Goal: Task Accomplishment & Management: Manage account settings

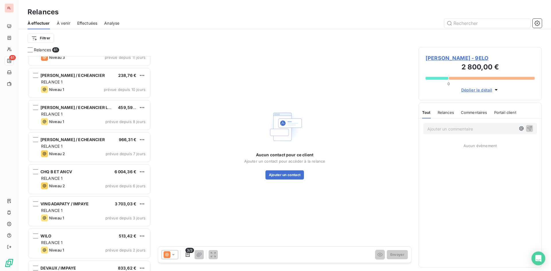
scroll to position [1747, 0]
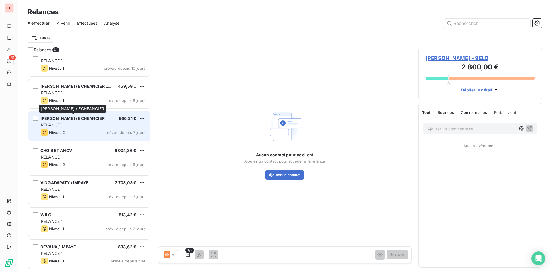
click at [71, 122] on div "[PERSON_NAME] / ECHEANCIER 966,31 € RELANCE 1 Niveau 2 prévue depuis 7 jours" at bounding box center [89, 125] width 122 height 29
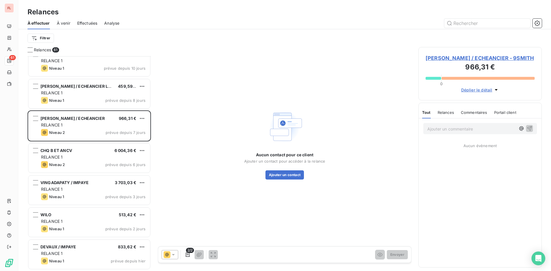
click at [473, 57] on span "[PERSON_NAME] / ECHEANCIER - 9SMITH" at bounding box center [480, 58] width 109 height 8
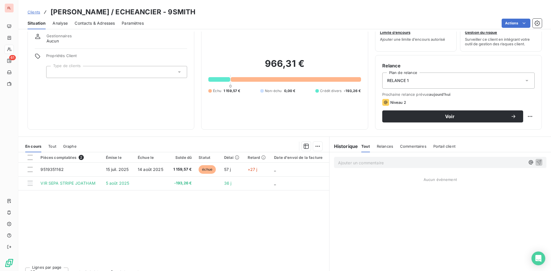
scroll to position [29, 0]
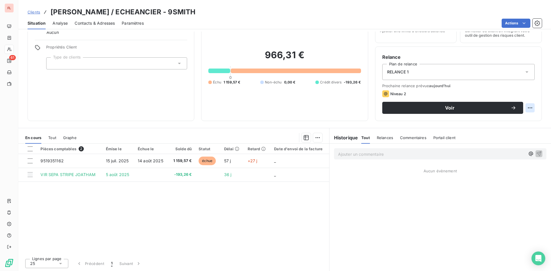
click at [526, 108] on html "FL 61 Clients [PERSON_NAME] JOATHAM / ECHEANCIER - 9SMITH Situation Analyse Con…" at bounding box center [275, 135] width 551 height 271
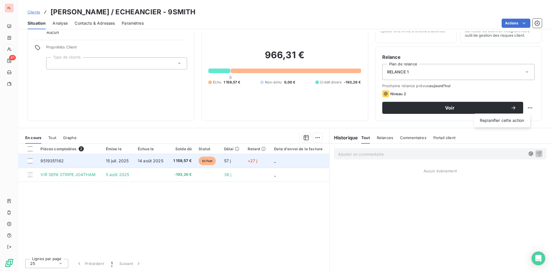
click at [51, 163] on html "FL 61 Clients [PERSON_NAME] JOATHAM / ECHEANCIER - 9SMITH Situation Analyse Con…" at bounding box center [275, 135] width 551 height 271
click at [51, 160] on span "9519351162" at bounding box center [51, 160] width 23 height 5
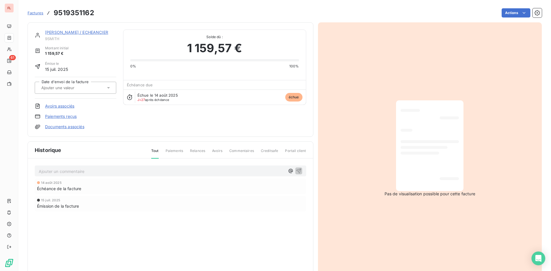
click at [96, 31] on link "[PERSON_NAME] / ECHEANCIER" at bounding box center [76, 32] width 63 height 5
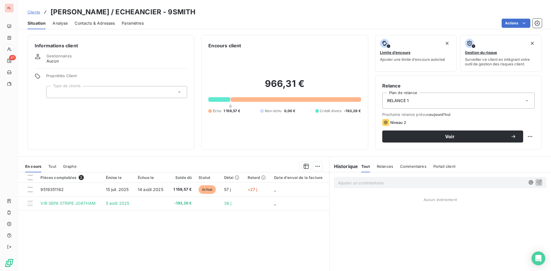
click at [135, 22] on span "Paramètres" at bounding box center [133, 23] width 22 height 6
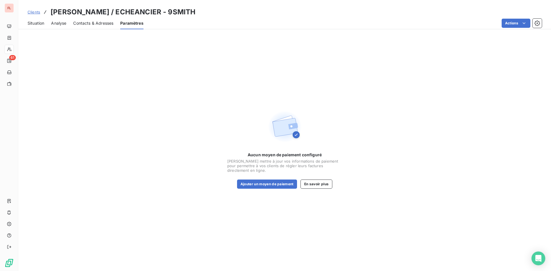
click at [55, 23] on span "Analyse" at bounding box center [58, 23] width 15 height 6
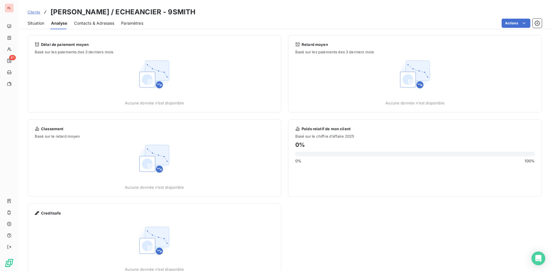
click at [38, 25] on span "Situation" at bounding box center [36, 23] width 17 height 6
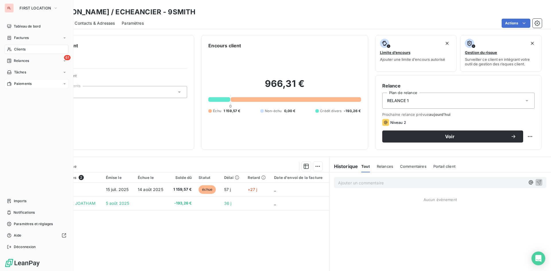
click at [60, 84] on div "Paiements" at bounding box center [37, 83] width 64 height 9
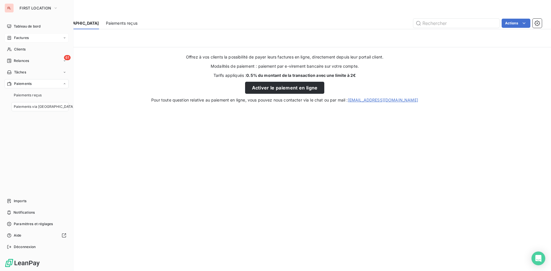
click at [65, 35] on div "Factures" at bounding box center [37, 37] width 64 height 9
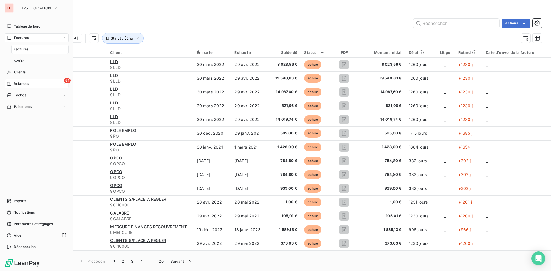
click at [30, 84] on div "61 Relances" at bounding box center [37, 83] width 64 height 9
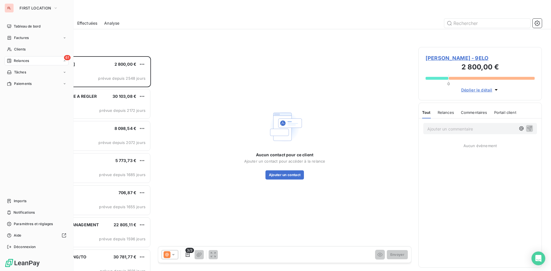
scroll to position [211, 119]
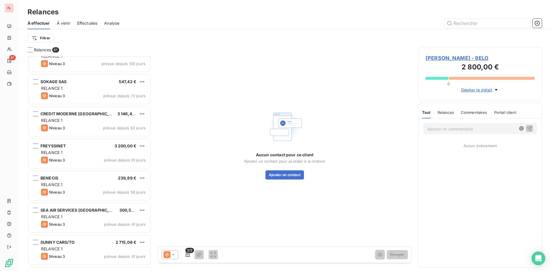
scroll to position [1522, 0]
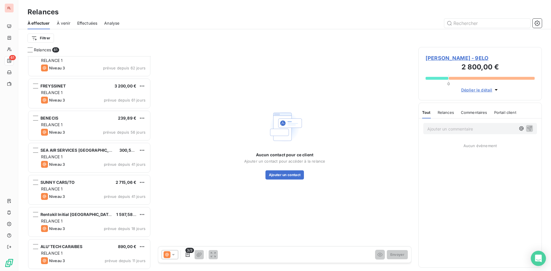
click at [540, 261] on icon "Open Intercom Messenger" at bounding box center [538, 258] width 7 height 7
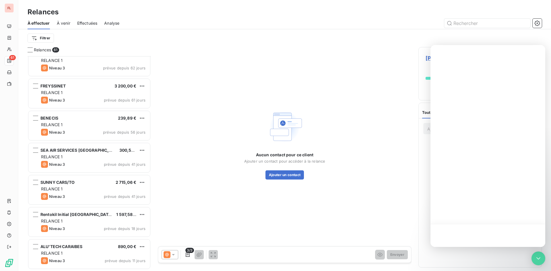
click at [493, 237] on div at bounding box center [488, 235] width 115 height 23
click at [454, 234] on div at bounding box center [488, 235] width 115 height 23
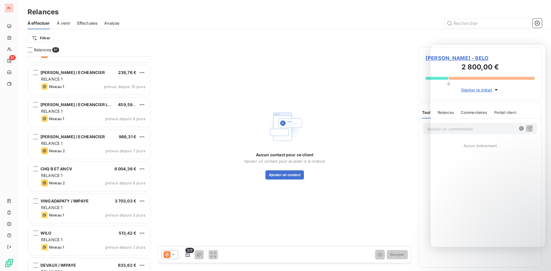
scroll to position [1747, 0]
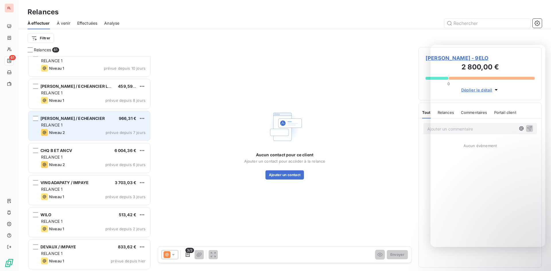
click at [71, 119] on span "[PERSON_NAME] / ECHEANCIER" at bounding box center [72, 118] width 64 height 5
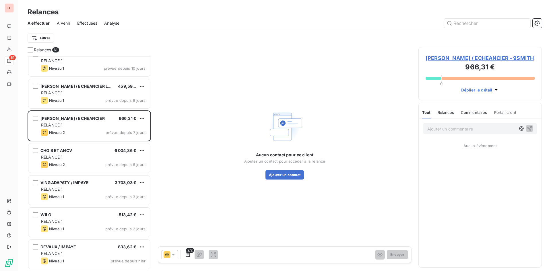
click at [456, 58] on span "[PERSON_NAME] / ECHEANCIER - 9SMITH" at bounding box center [480, 58] width 109 height 8
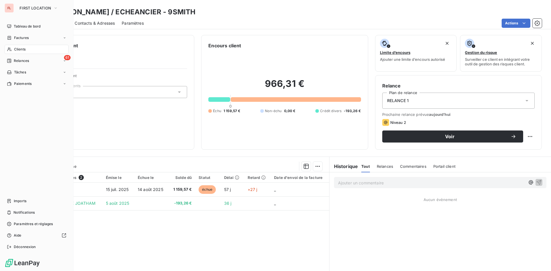
click at [15, 50] on span "Clients" at bounding box center [19, 49] width 11 height 5
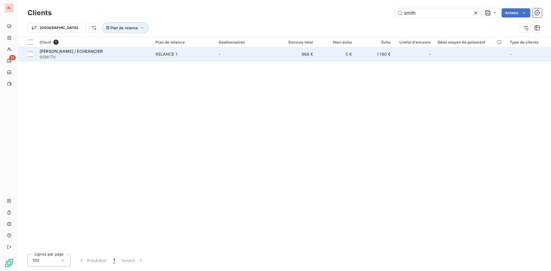
type input "smith"
click at [89, 52] on span "[PERSON_NAME] / ECHEANCIER" at bounding box center [71, 51] width 63 height 5
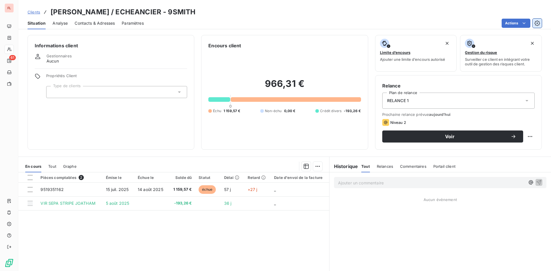
click at [539, 20] on button "button" at bounding box center [537, 23] width 9 height 9
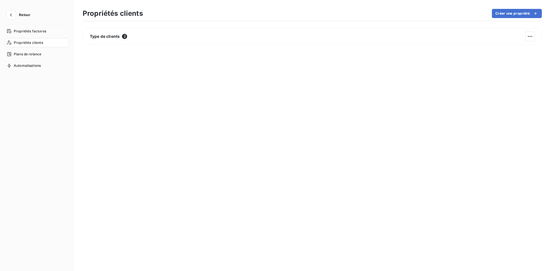
click at [524, 24] on section "Propriétés clients Créer une propriété Type de clients 2" at bounding box center [312, 135] width 478 height 271
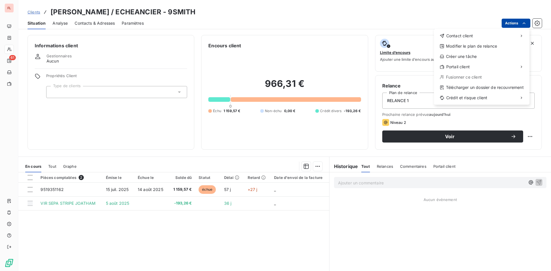
click at [520, 23] on html "FL 61 Clients [PERSON_NAME] / ECHEANCIER - 9SMITH Situation Analyse Contacts & …" at bounding box center [275, 135] width 551 height 271
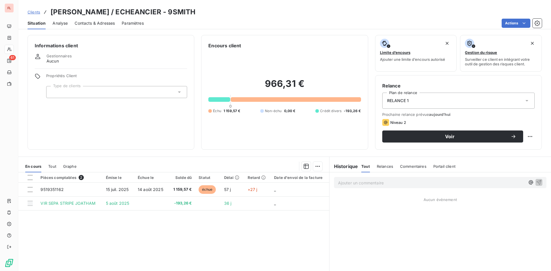
click at [536, 22] on html "FL 61 Clients [PERSON_NAME] JOATHAM / ECHEANCIER - 9SMITH Situation Analyse Con…" at bounding box center [275, 135] width 551 height 271
click at [538, 24] on icon "button" at bounding box center [538, 23] width 6 height 6
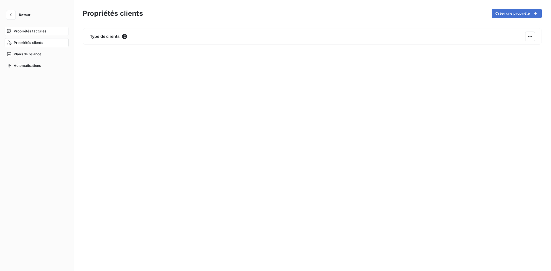
click at [32, 34] on div "Propriétés factures" at bounding box center [37, 31] width 64 height 9
click at [32, 32] on span "Propriétés factures" at bounding box center [30, 31] width 32 height 5
click at [35, 48] on nav "Propriétés factures Propriétés clients Plans de relance Automatisations" at bounding box center [37, 49] width 64 height 44
click at [36, 54] on span "Plans de relance" at bounding box center [28, 54] width 28 height 5
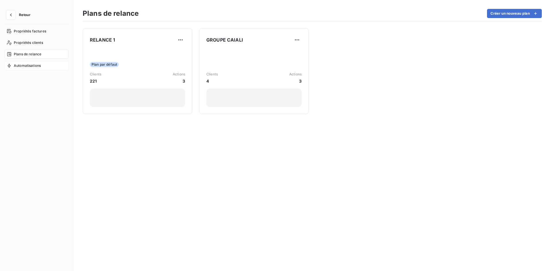
click at [37, 65] on span "Automatisations" at bounding box center [27, 65] width 27 height 5
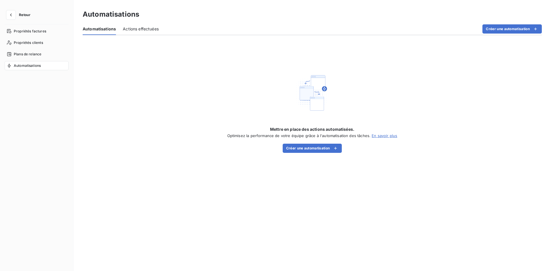
click at [25, 15] on span "Retour" at bounding box center [24, 14] width 11 height 3
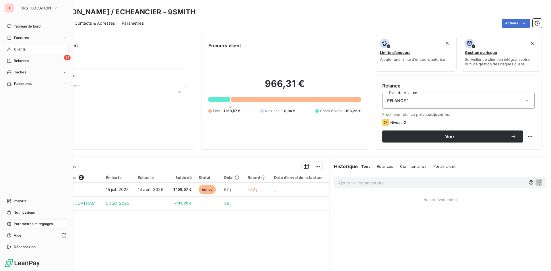
click at [24, 224] on span "Paramètres et réglages" at bounding box center [33, 224] width 39 height 5
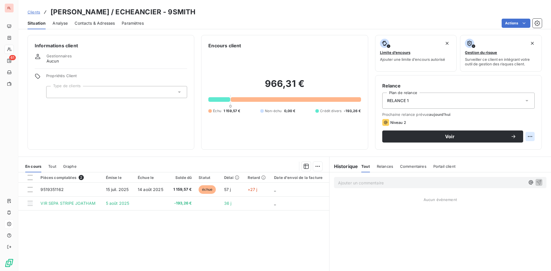
click at [526, 137] on html "FL 61 Clients [PERSON_NAME] JOATHAM / ECHEANCIER - 9SMITH Situation Analyse Con…" at bounding box center [275, 135] width 551 height 271
click at [185, 95] on html "FL 61 Clients [PERSON_NAME] JOATHAM / ECHEANCIER - 9SMITH Situation Analyse Con…" at bounding box center [275, 135] width 551 height 271
click at [180, 94] on icon at bounding box center [180, 92] width 6 height 6
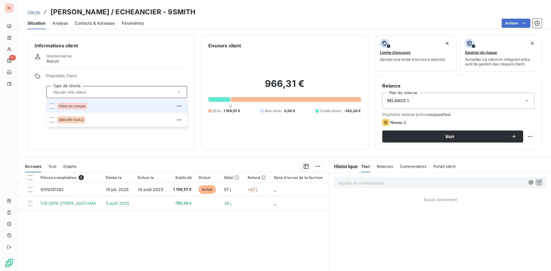
click at [223, 78] on div "966,31 € 0 Échu 1 159,57 € Non-échu 0,00 € Crédit divers -193,26 €" at bounding box center [284, 96] width 152 height 94
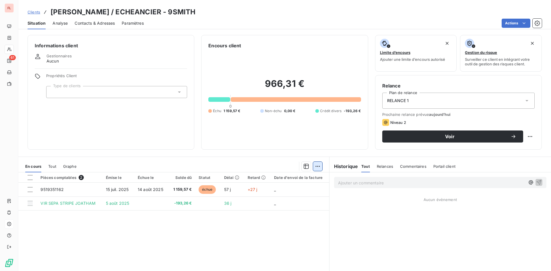
click at [318, 164] on html "FL 61 Clients [PERSON_NAME] JOATHAM / ECHEANCIER - 9SMITH Situation Analyse Con…" at bounding box center [275, 135] width 551 height 271
click at [277, 189] on div "Ajouter une promesse de paiement (0 facture)" at bounding box center [266, 189] width 102 height 9
click at [313, 167] on html "FL 61 Clients [PERSON_NAME] JOATHAM / ECHEANCIER - 9SMITH Situation Analyse Con…" at bounding box center [275, 135] width 551 height 271
click at [305, 166] on html "FL 61 Clients [PERSON_NAME] JOATHAM / ECHEANCIER - 9SMITH Situation Analyse Con…" at bounding box center [275, 135] width 551 height 271
click at [305, 168] on icon "button" at bounding box center [306, 167] width 6 height 6
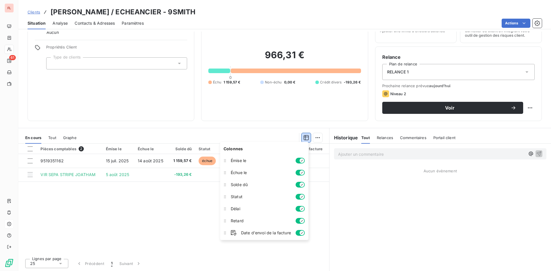
scroll to position [29, 0]
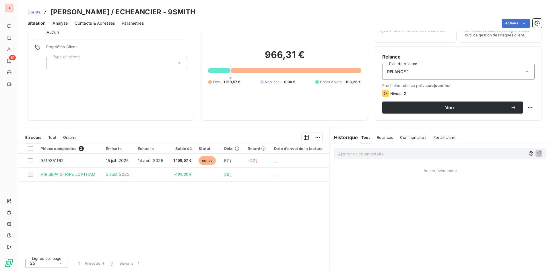
click at [349, 212] on div "Ajouter un commentaire ﻿ Aucun évènement" at bounding box center [441, 208] width 222 height 128
click at [63, 24] on span "Analyse" at bounding box center [60, 23] width 15 height 6
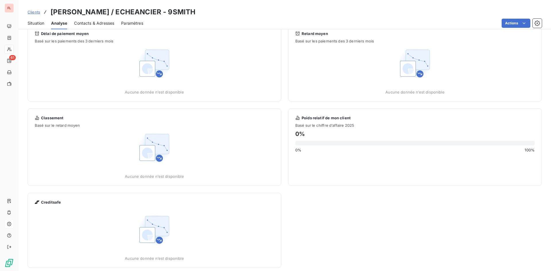
scroll to position [17, 0]
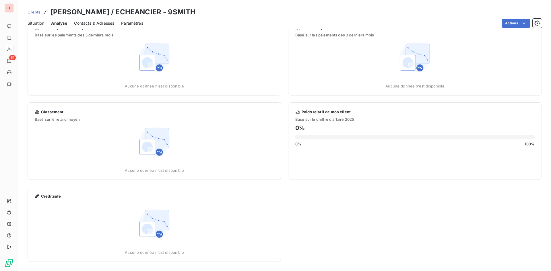
click at [99, 23] on span "Contacts & Adresses" at bounding box center [94, 23] width 40 height 6
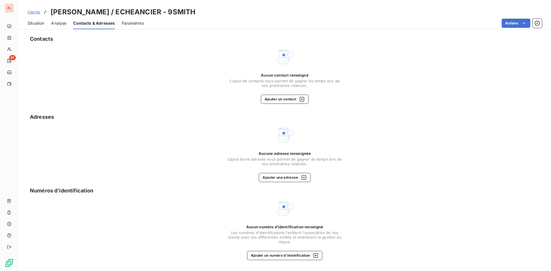
click at [140, 22] on span "Paramètres" at bounding box center [133, 23] width 22 height 6
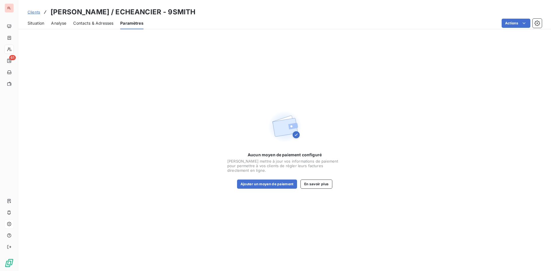
click at [40, 22] on span "Situation" at bounding box center [36, 23] width 17 height 6
